Goal: Task Accomplishment & Management: Use online tool/utility

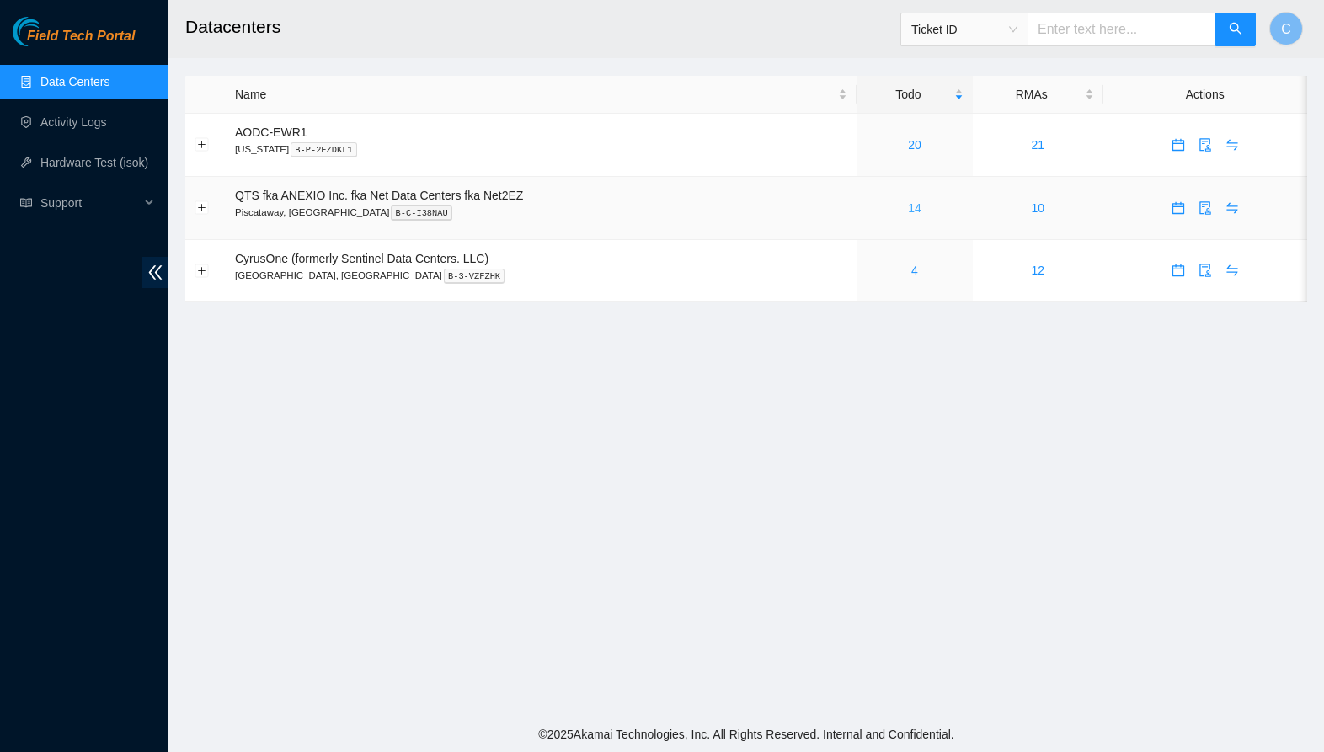
click at [921, 205] on link "14" at bounding box center [914, 207] width 13 height 13
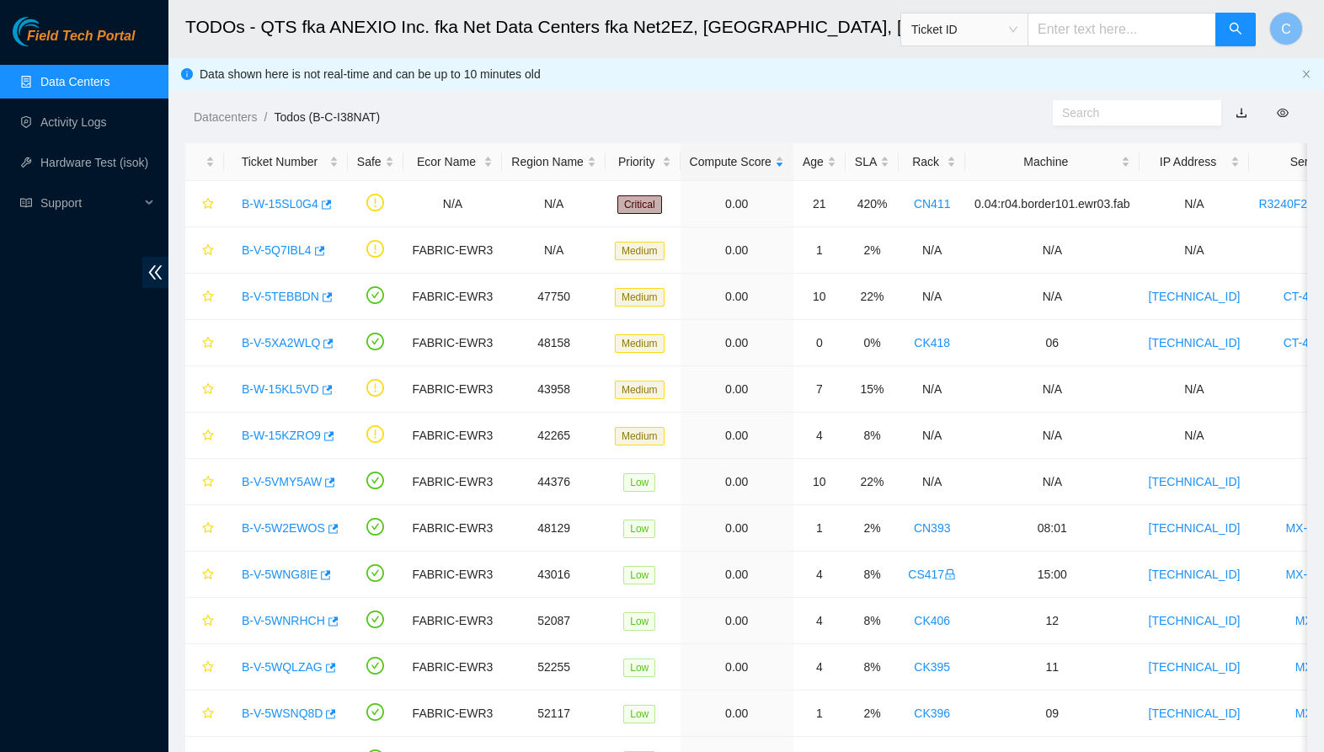
click at [109, 82] on link "Data Centers" at bounding box center [74, 81] width 69 height 13
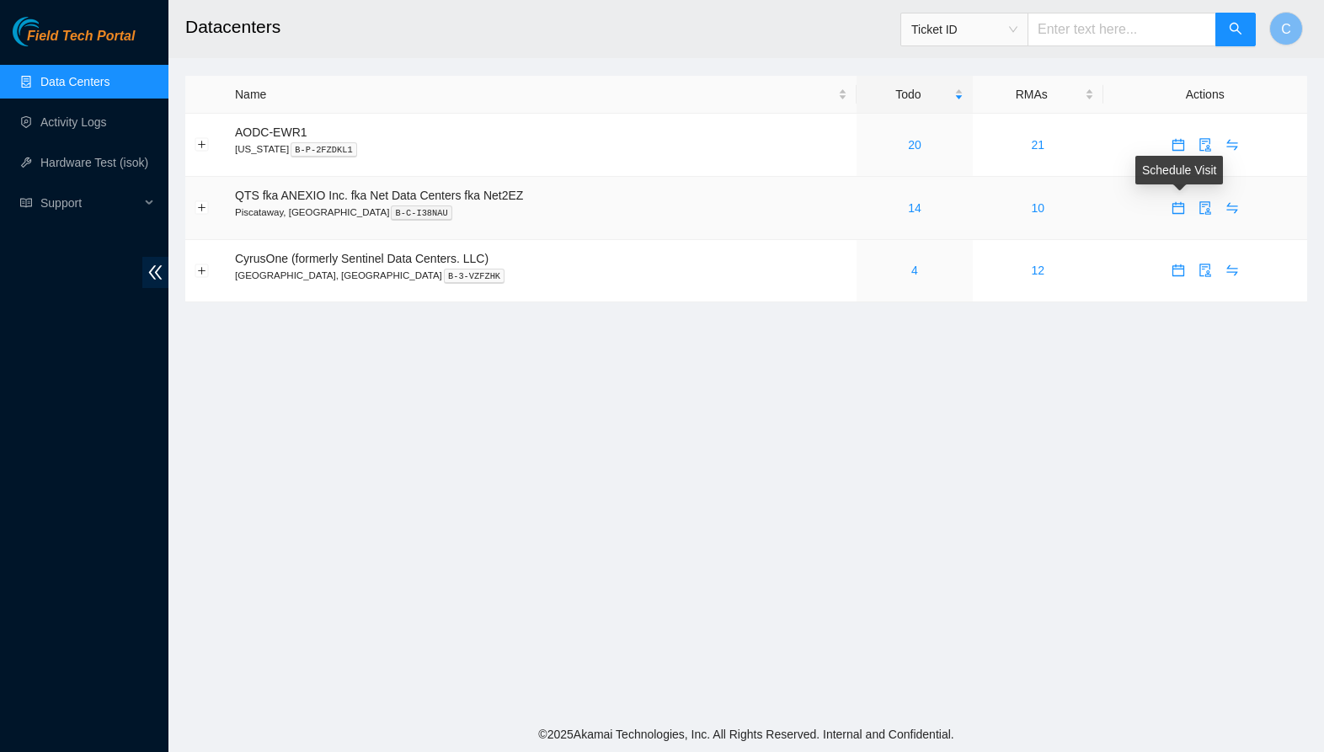
click at [1177, 208] on icon "calendar" at bounding box center [1177, 207] width 13 height 13
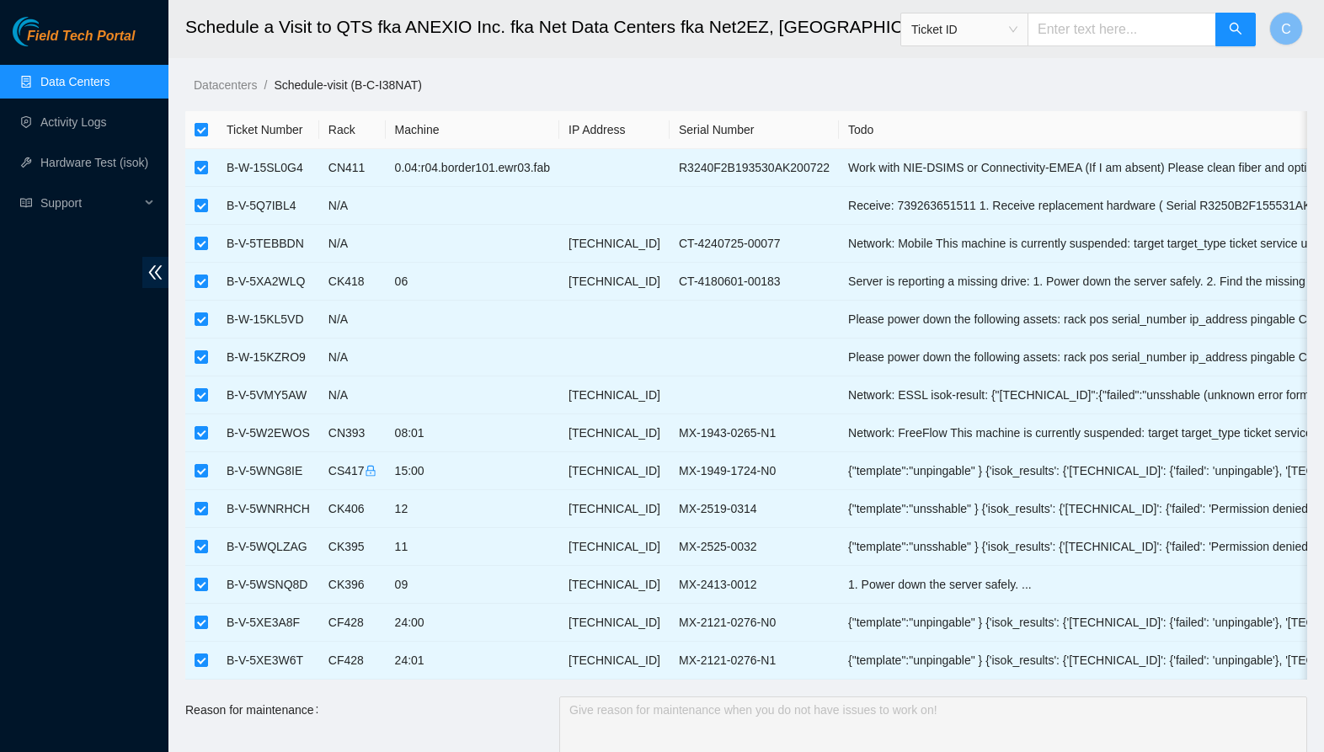
click at [200, 132] on input "checkbox" at bounding box center [201, 129] width 13 height 13
checkbox input "false"
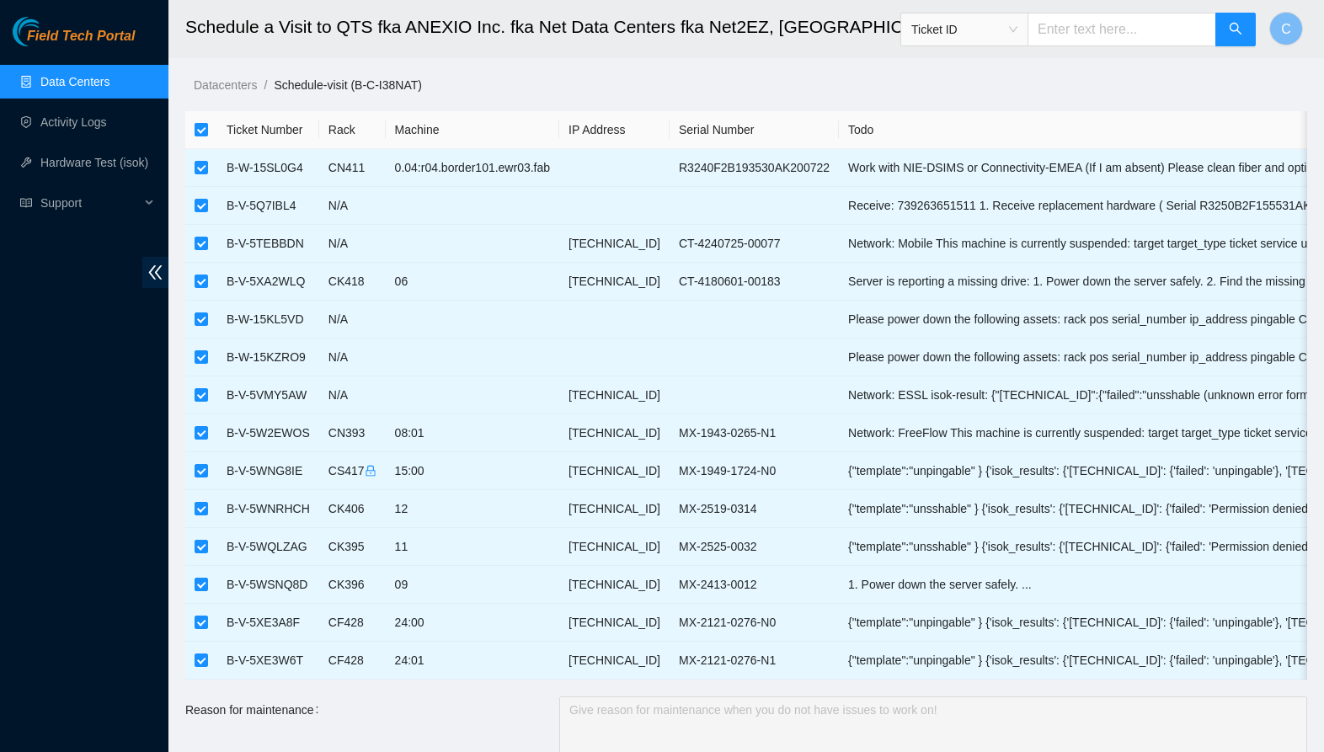
checkbox input "false"
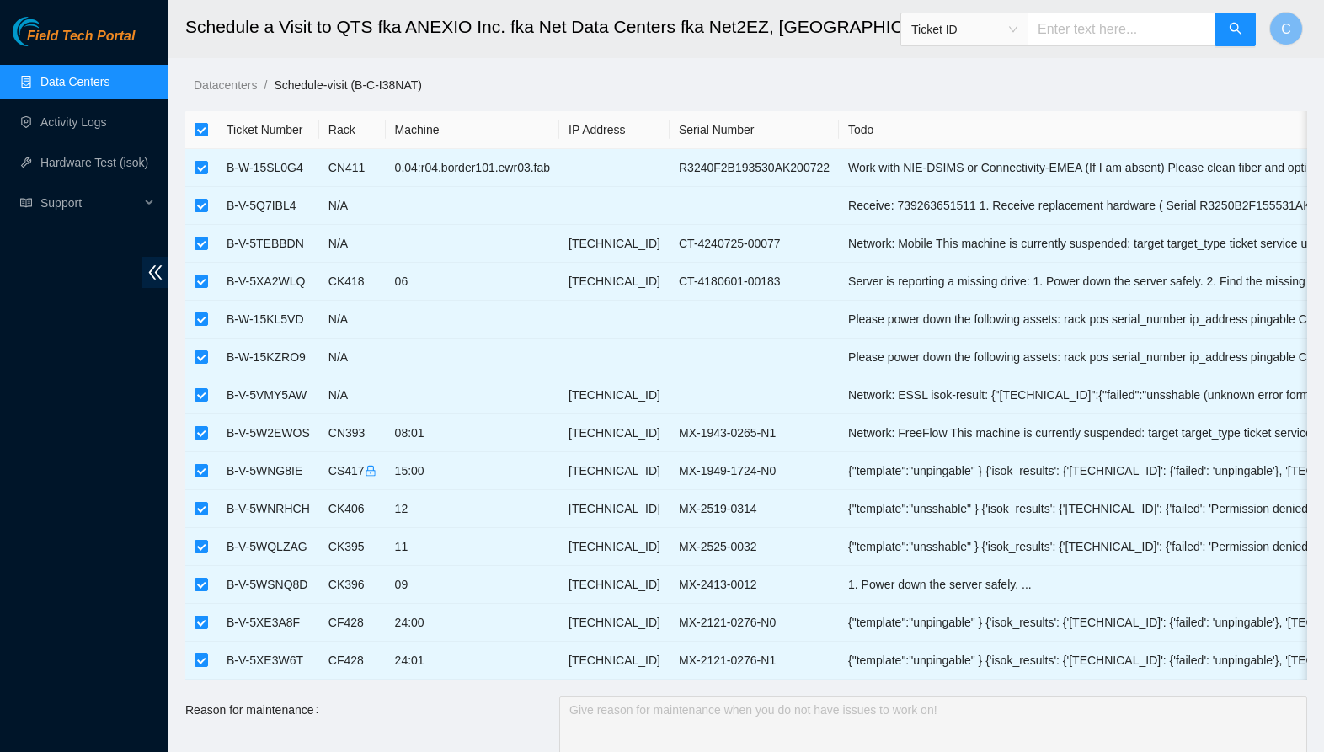
checkbox input "false"
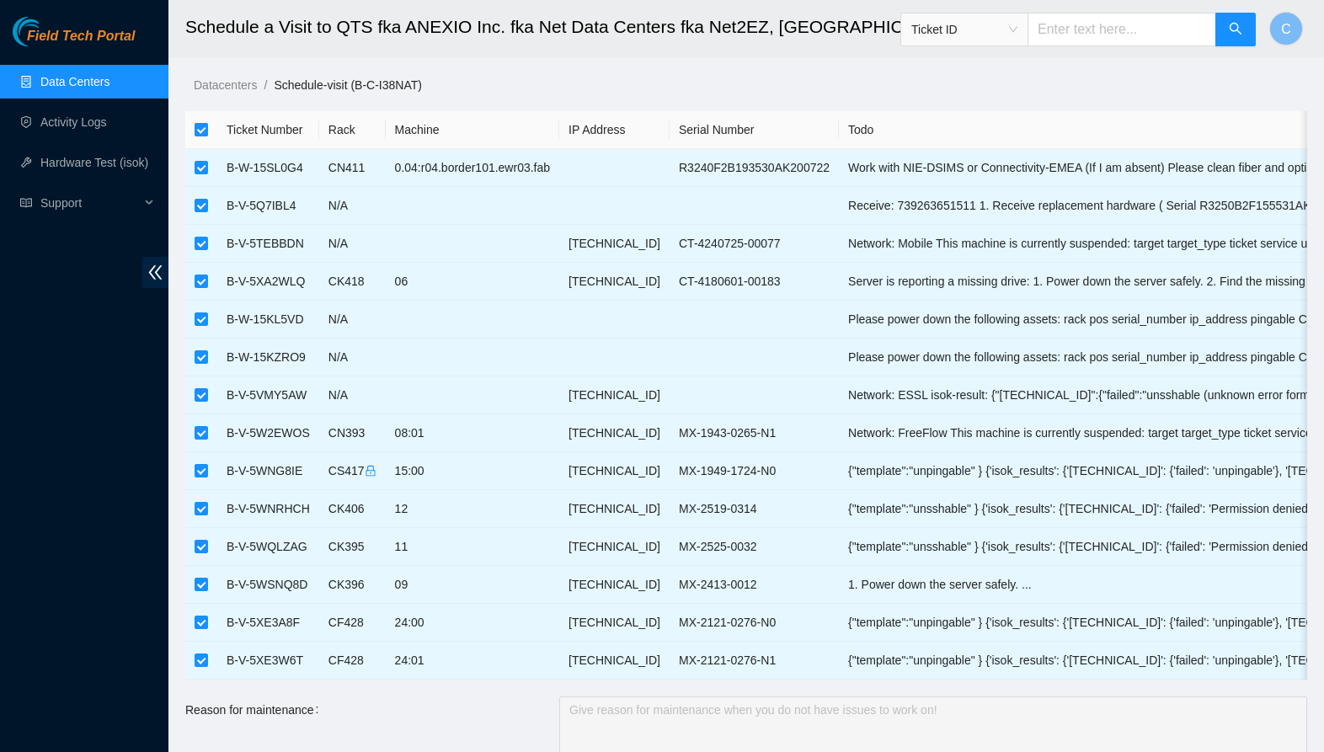
checkbox input "false"
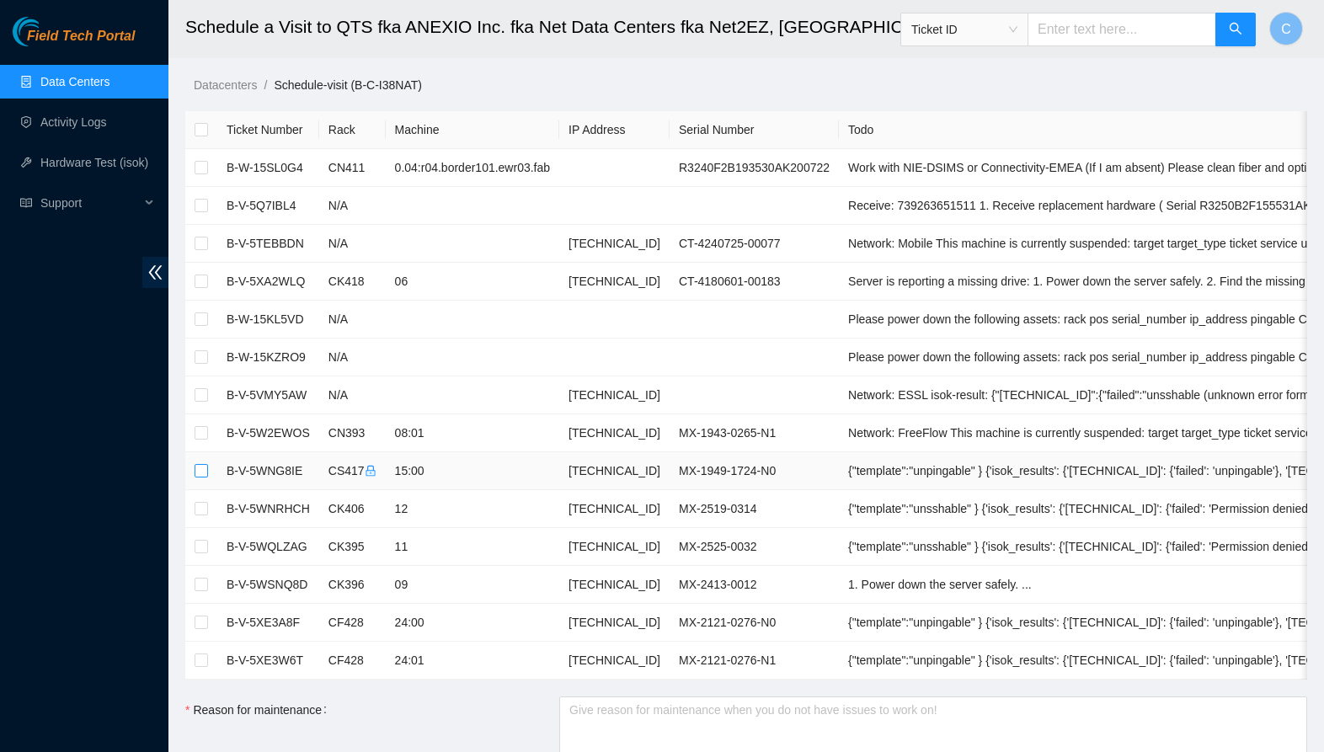
click at [205, 469] on input "checkbox" at bounding box center [201, 470] width 13 height 13
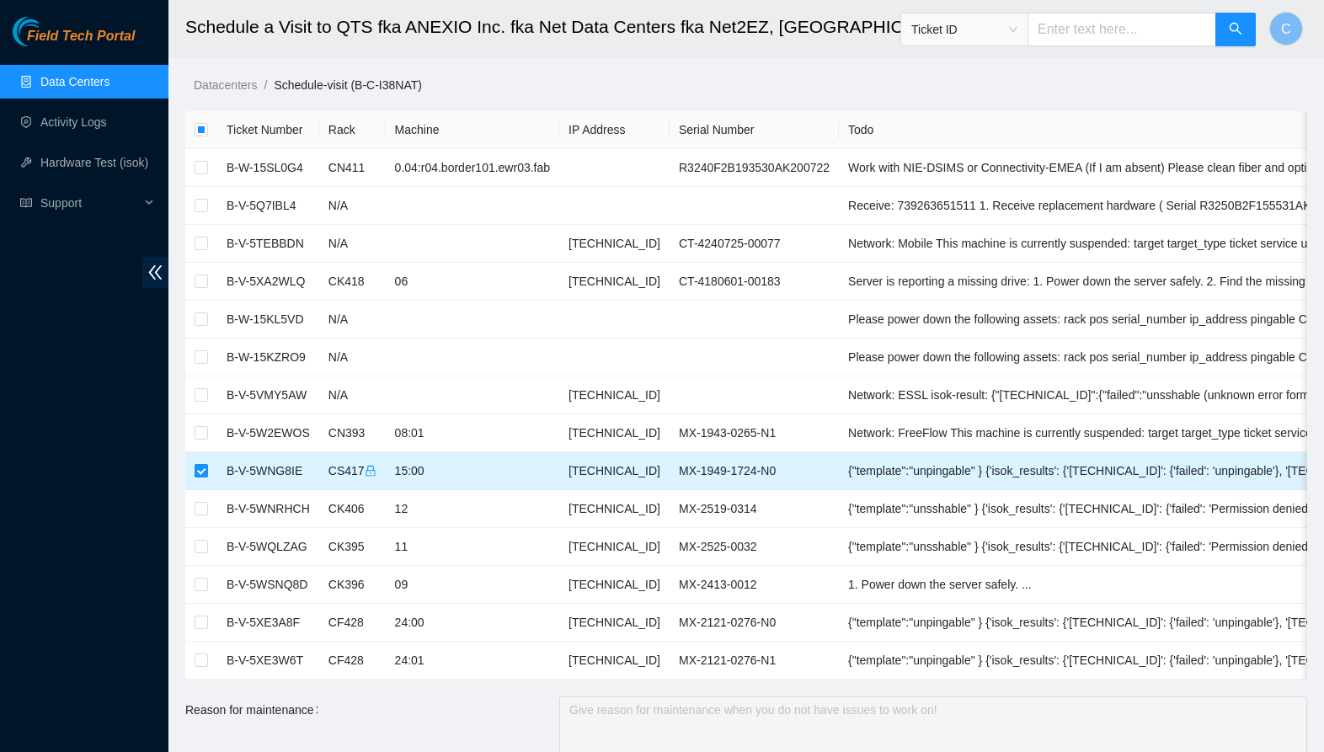
click at [200, 471] on input "checkbox" at bounding box center [201, 470] width 13 height 13
checkbox input "false"
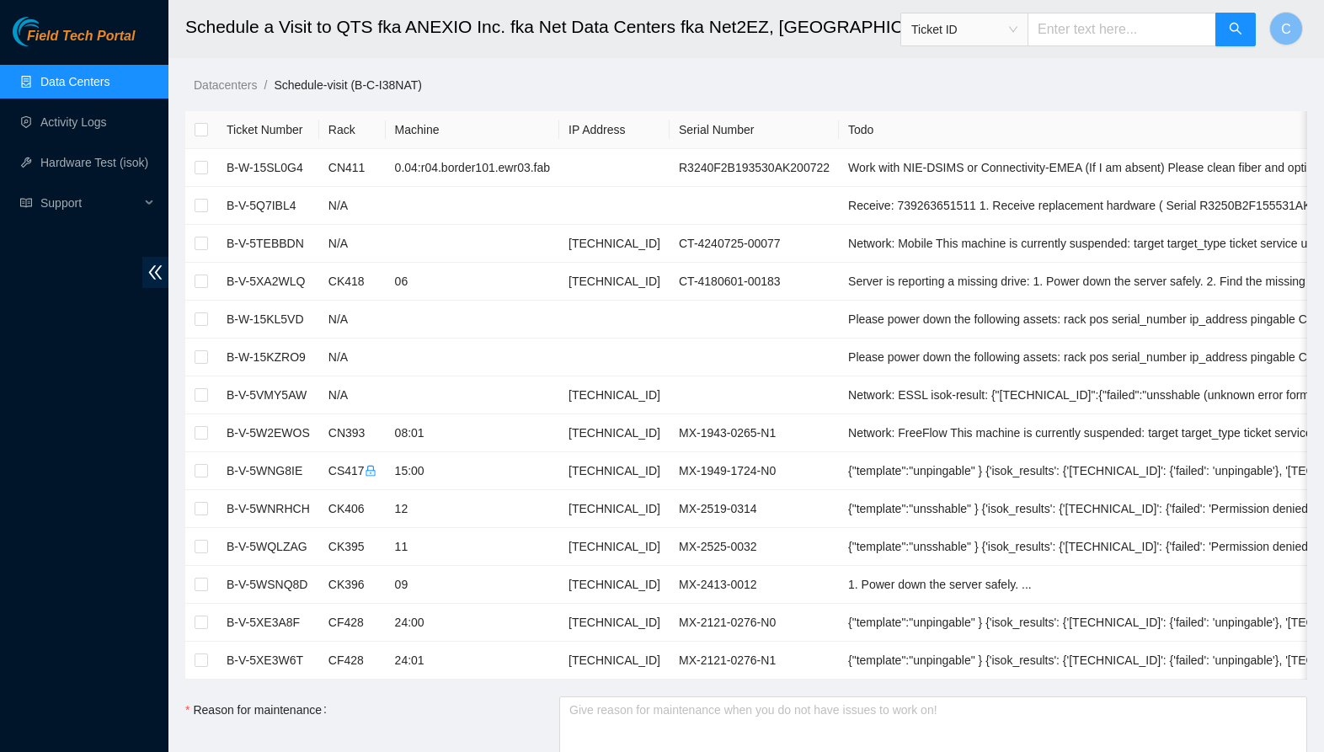
click at [84, 77] on link "Data Centers" at bounding box center [74, 81] width 69 height 13
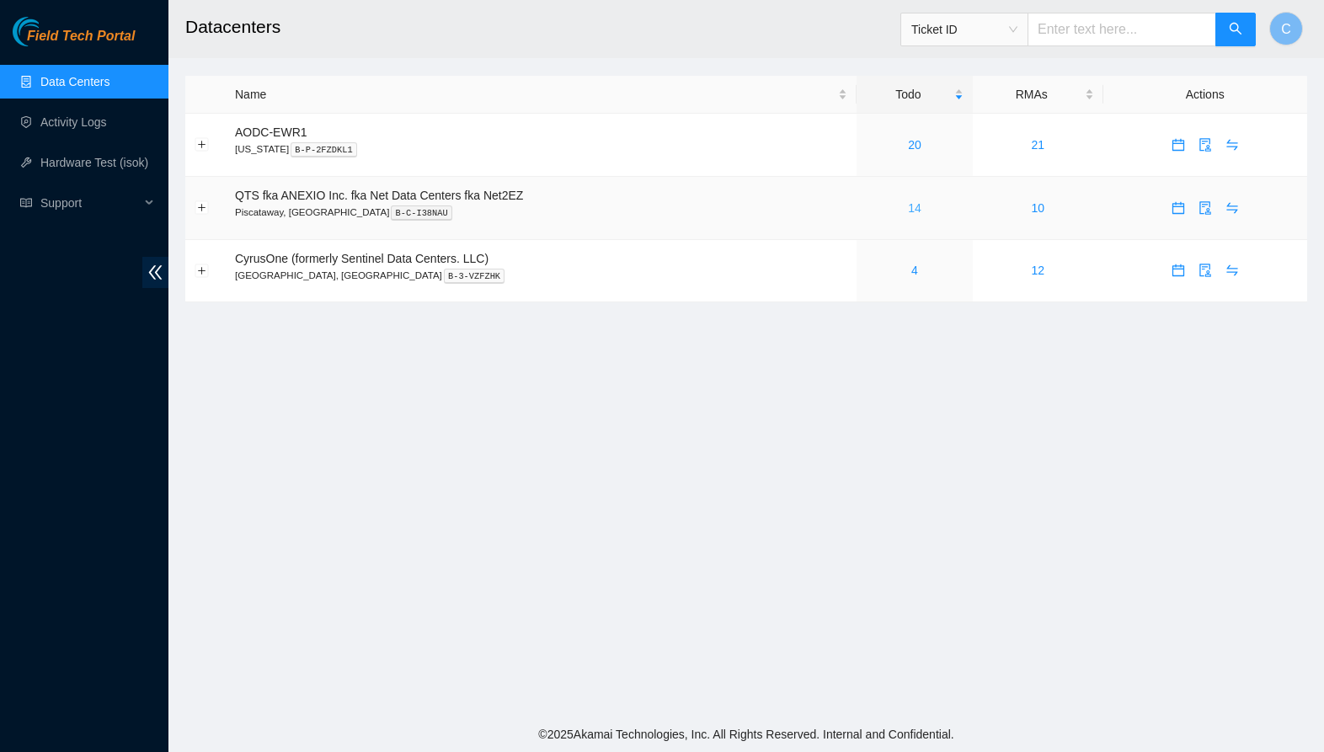
click at [920, 206] on link "14" at bounding box center [914, 207] width 13 height 13
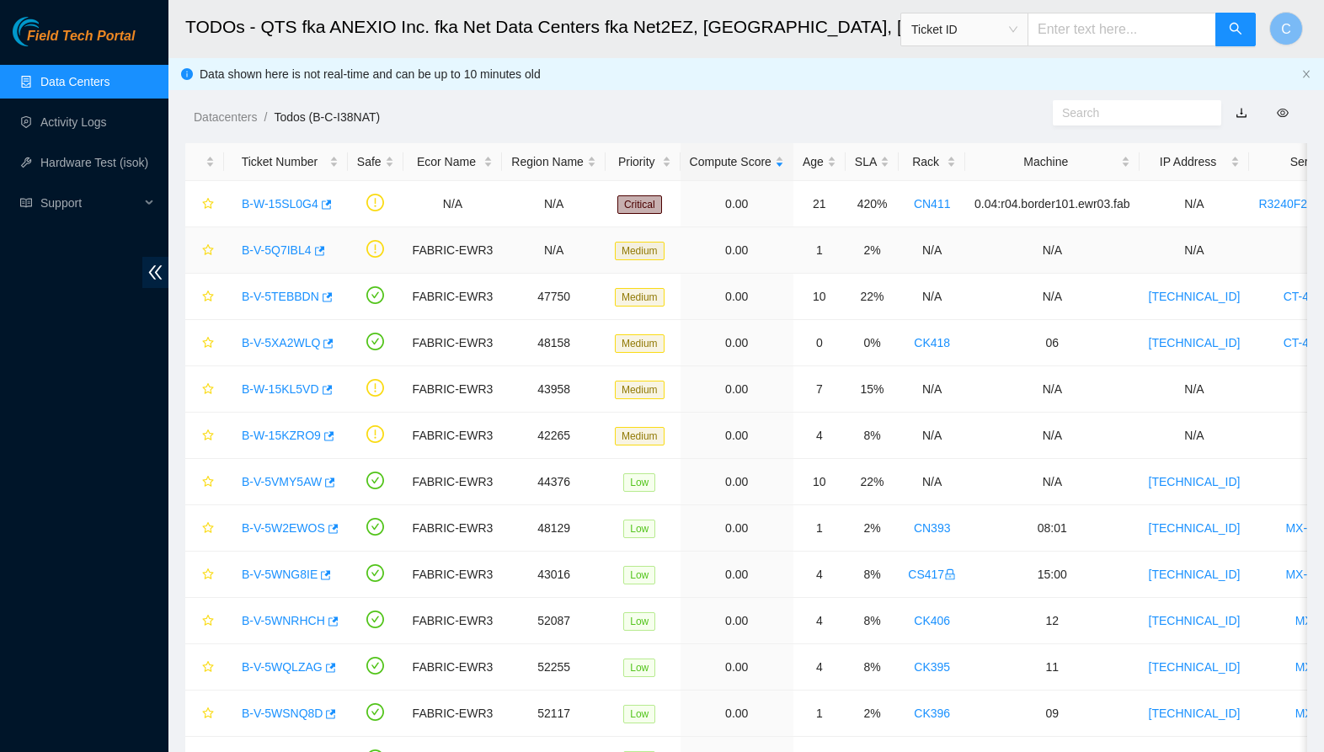
click at [273, 244] on link "B-V-5Q7IBL4" at bounding box center [277, 249] width 70 height 13
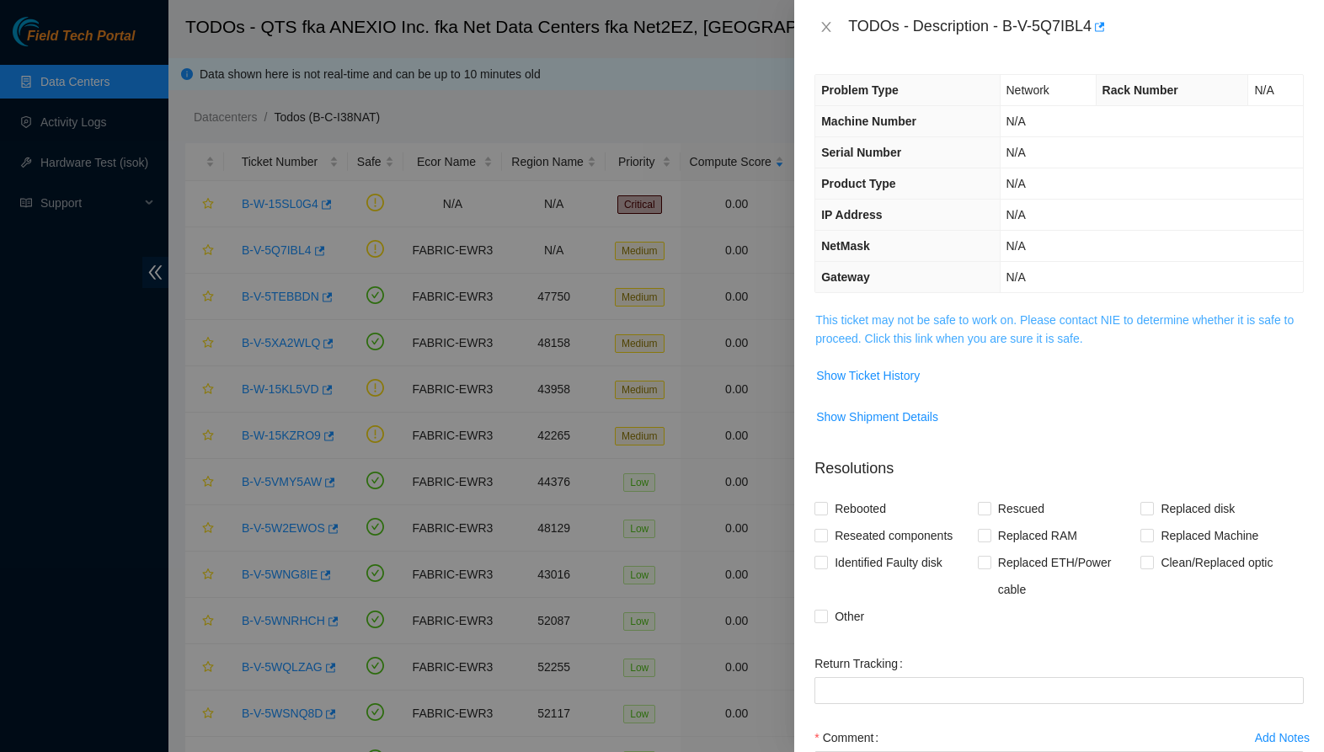
click at [920, 315] on link "This ticket may not be safe to work on. Please contact NIE to determine whether…" at bounding box center [1054, 329] width 478 height 32
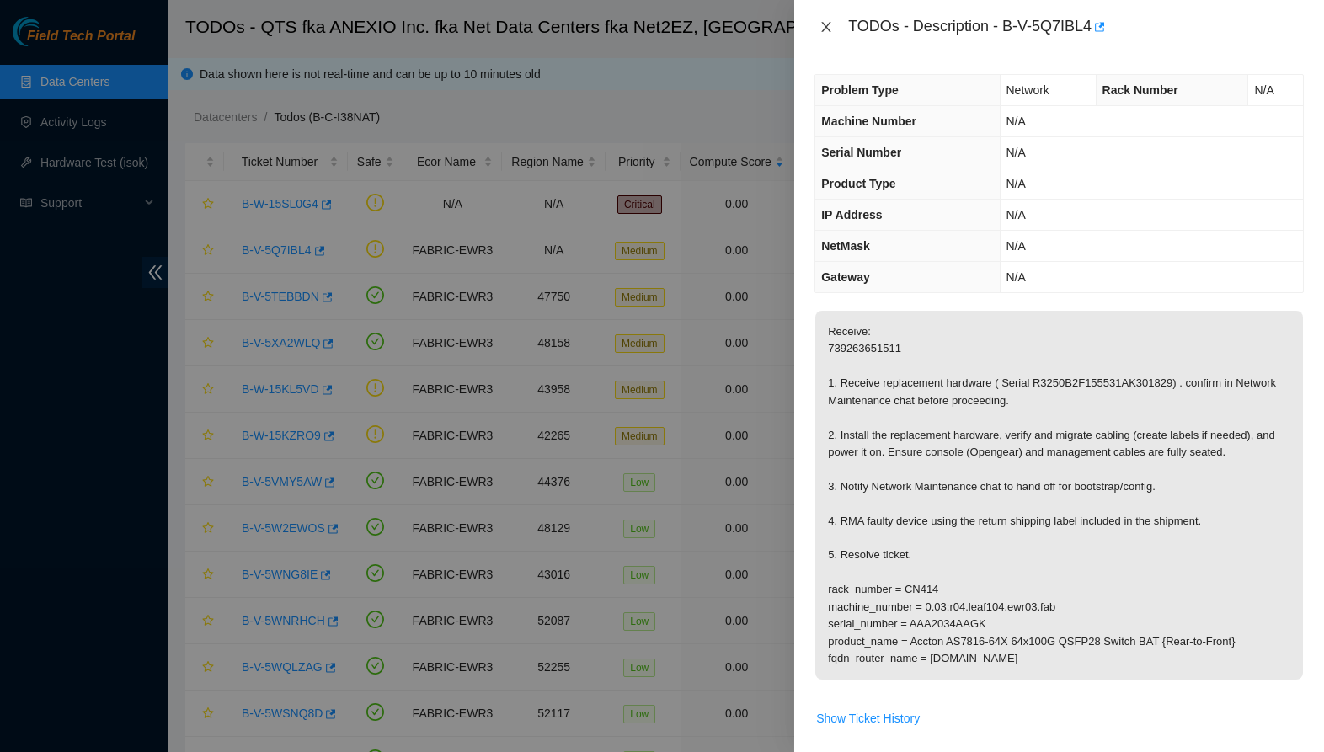
click at [821, 24] on icon "close" at bounding box center [825, 26] width 13 height 13
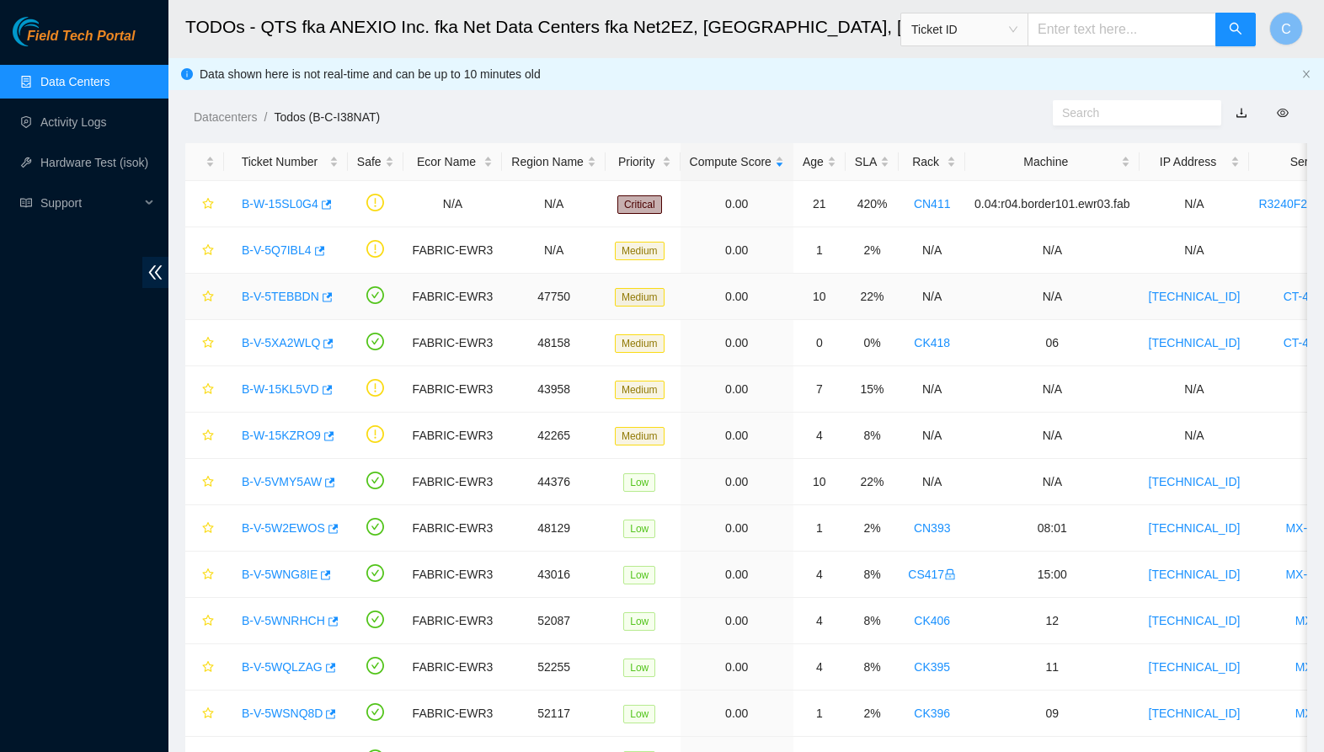
click at [286, 299] on link "B-V-5TEBBDN" at bounding box center [280, 296] width 77 height 13
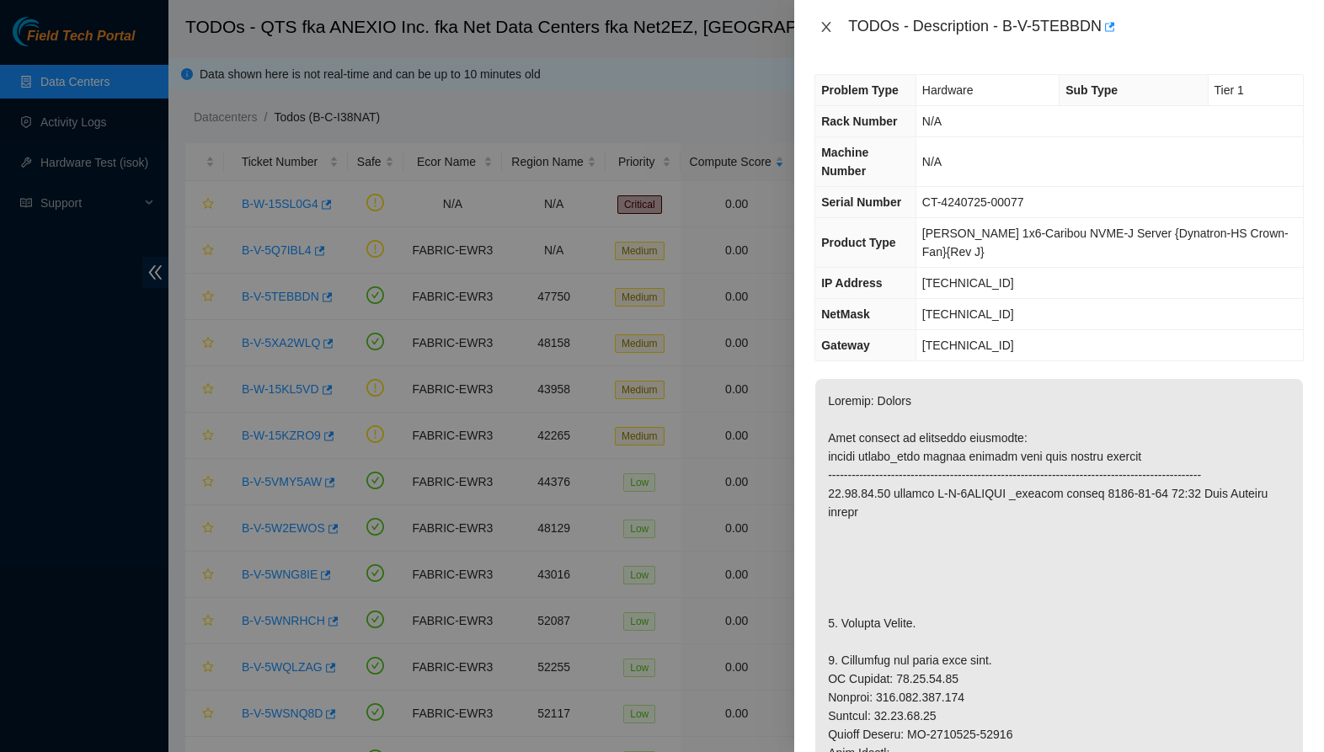
click at [824, 28] on icon "close" at bounding box center [825, 26] width 13 height 13
